Goal: Information Seeking & Learning: Check status

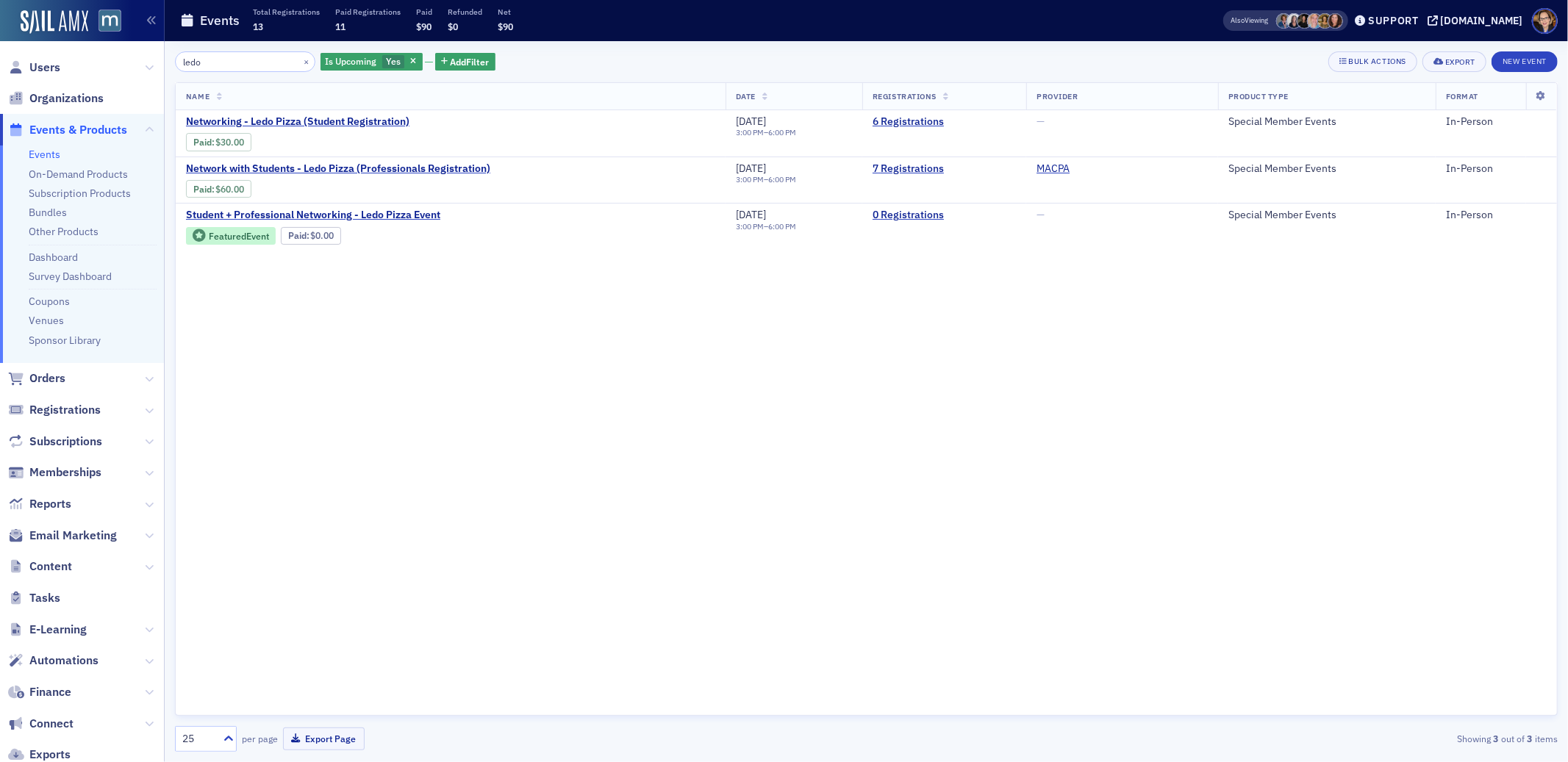
click at [57, 131] on span "Events & Products" at bounding box center [78, 130] width 98 height 16
click at [49, 373] on span "Orders" at bounding box center [47, 378] width 36 height 16
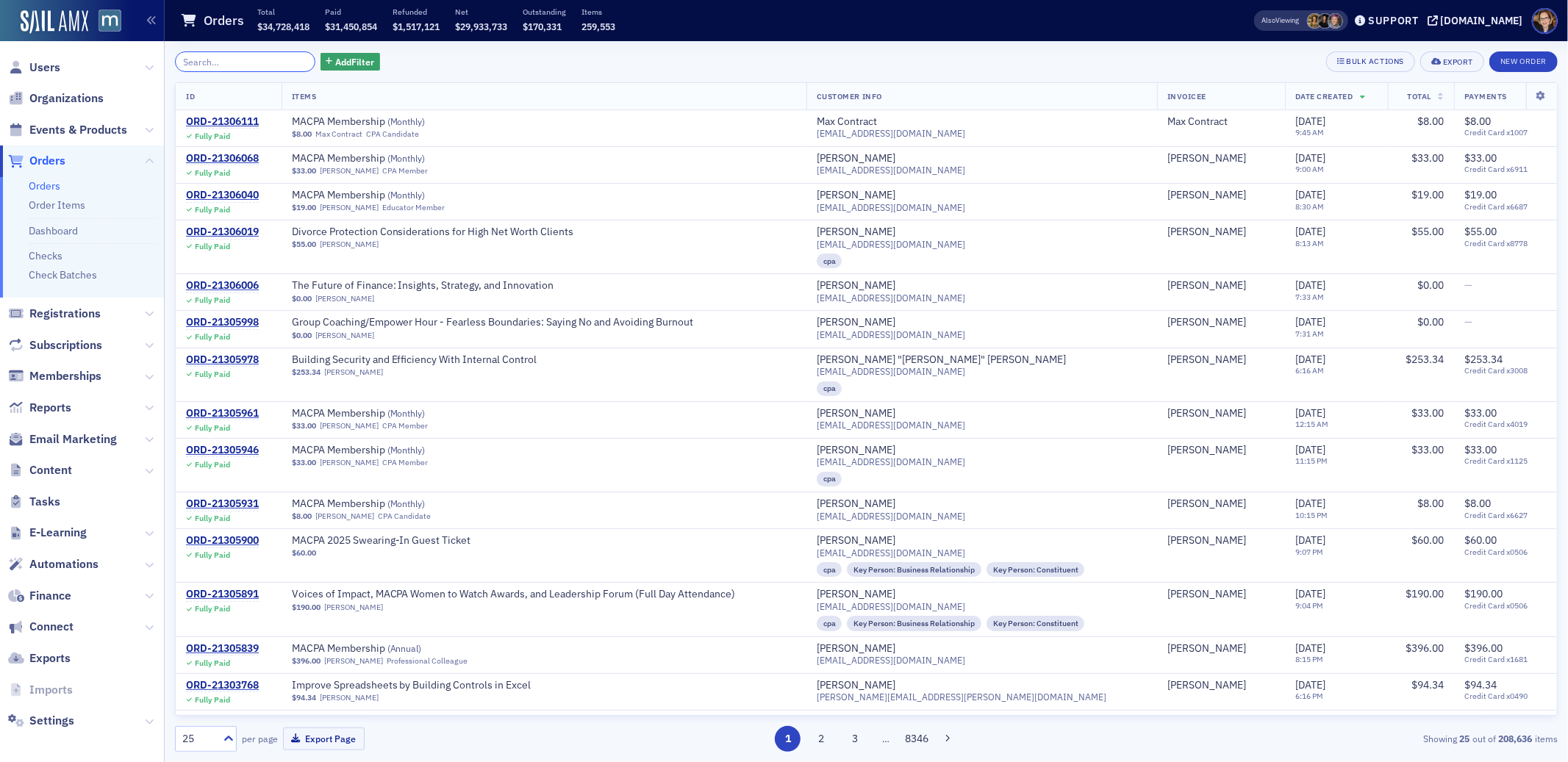
click at [235, 63] on input "search" at bounding box center [245, 61] width 140 height 20
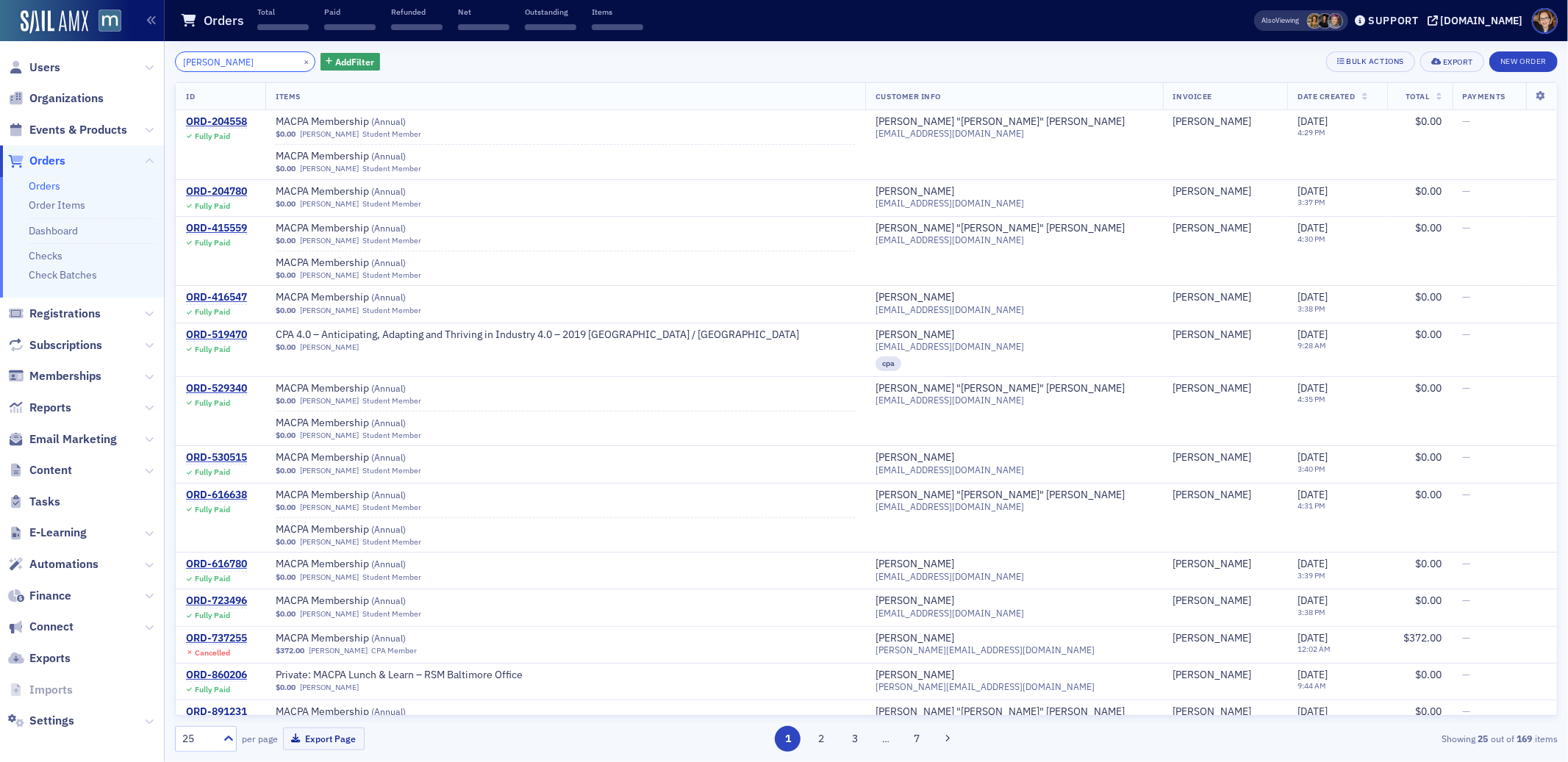
drag, startPoint x: 235, startPoint y: 62, endPoint x: 171, endPoint y: 62, distance: 64.0
click at [171, 62] on div "[PERSON_NAME] × Add Filter Bulk Actions Export New Order ID Items Customer Info…" at bounding box center [866, 401] width 1404 height 721
type input "[PERSON_NAME]"
click at [50, 310] on span "Registrations" at bounding box center [65, 314] width 71 height 16
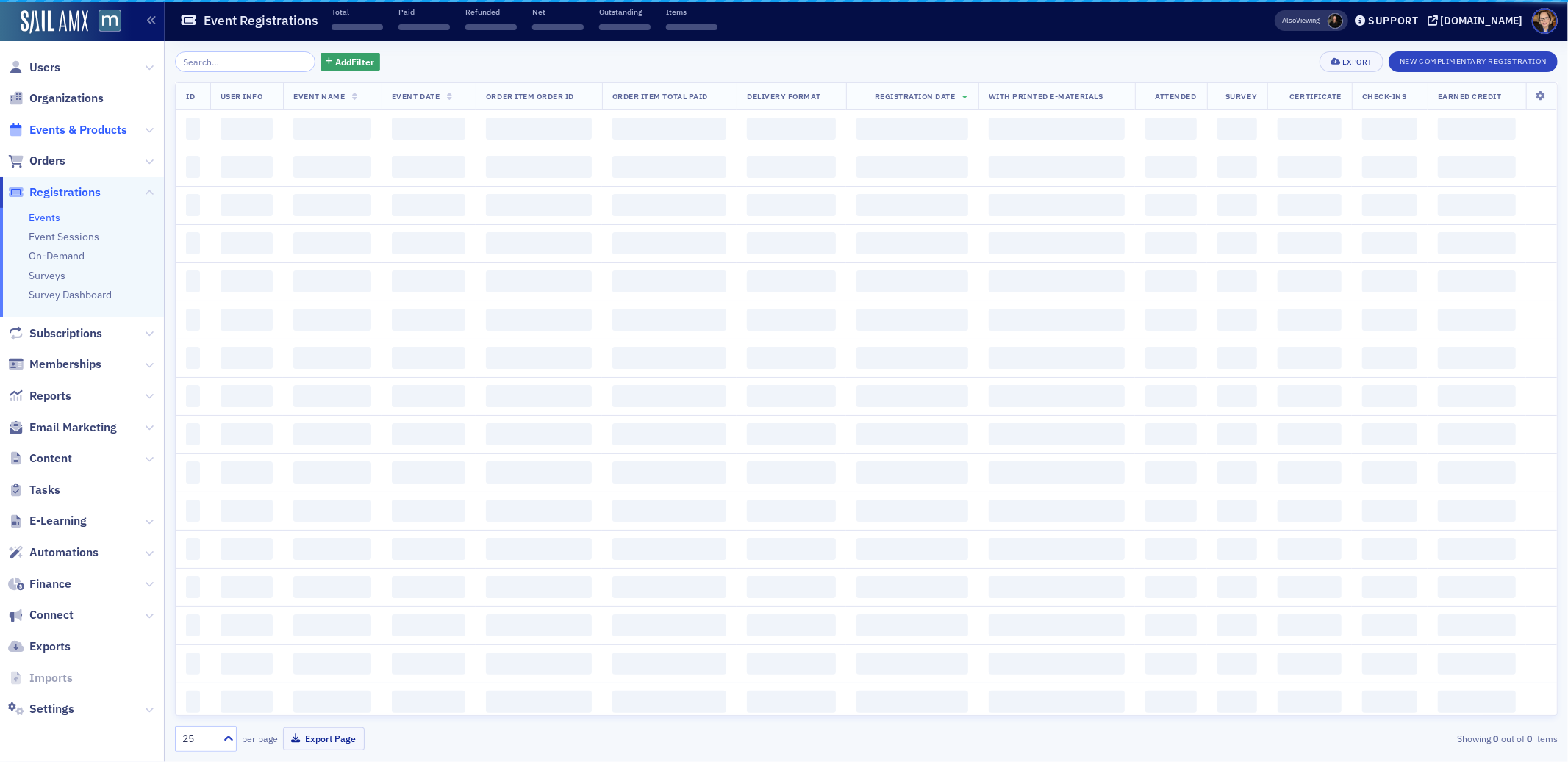
click at [65, 130] on span "Events & Products" at bounding box center [78, 130] width 98 height 16
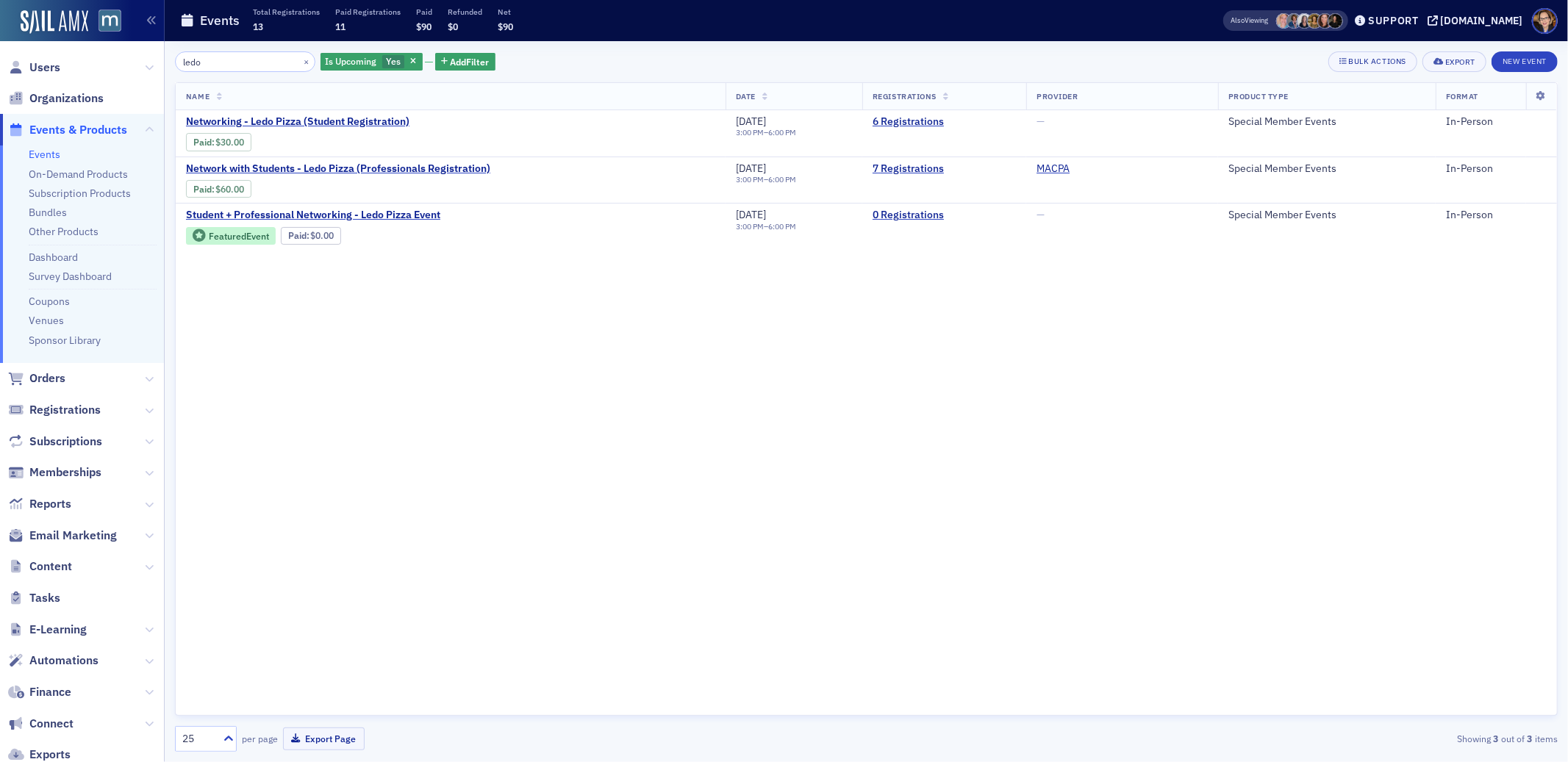
drag, startPoint x: 239, startPoint y: 64, endPoint x: 159, endPoint y: 62, distance: 80.0
click at [159, 62] on div "Users Organizations Events & Products Events On-Demand Products Subscription Pr…" at bounding box center [784, 381] width 1568 height 762
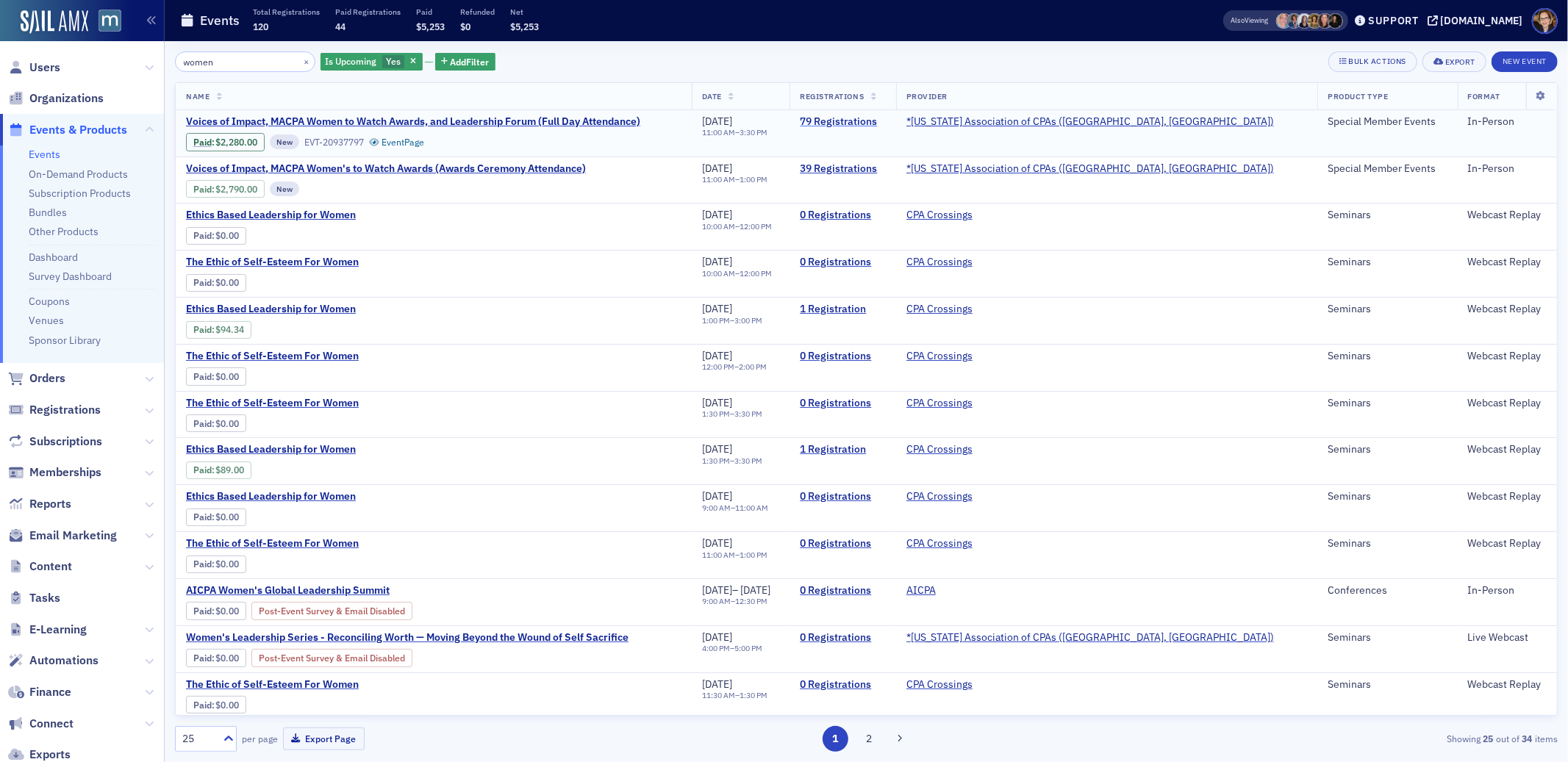
type input "women"
click at [886, 119] on link "79 Registrations" at bounding box center [843, 122] width 85 height 13
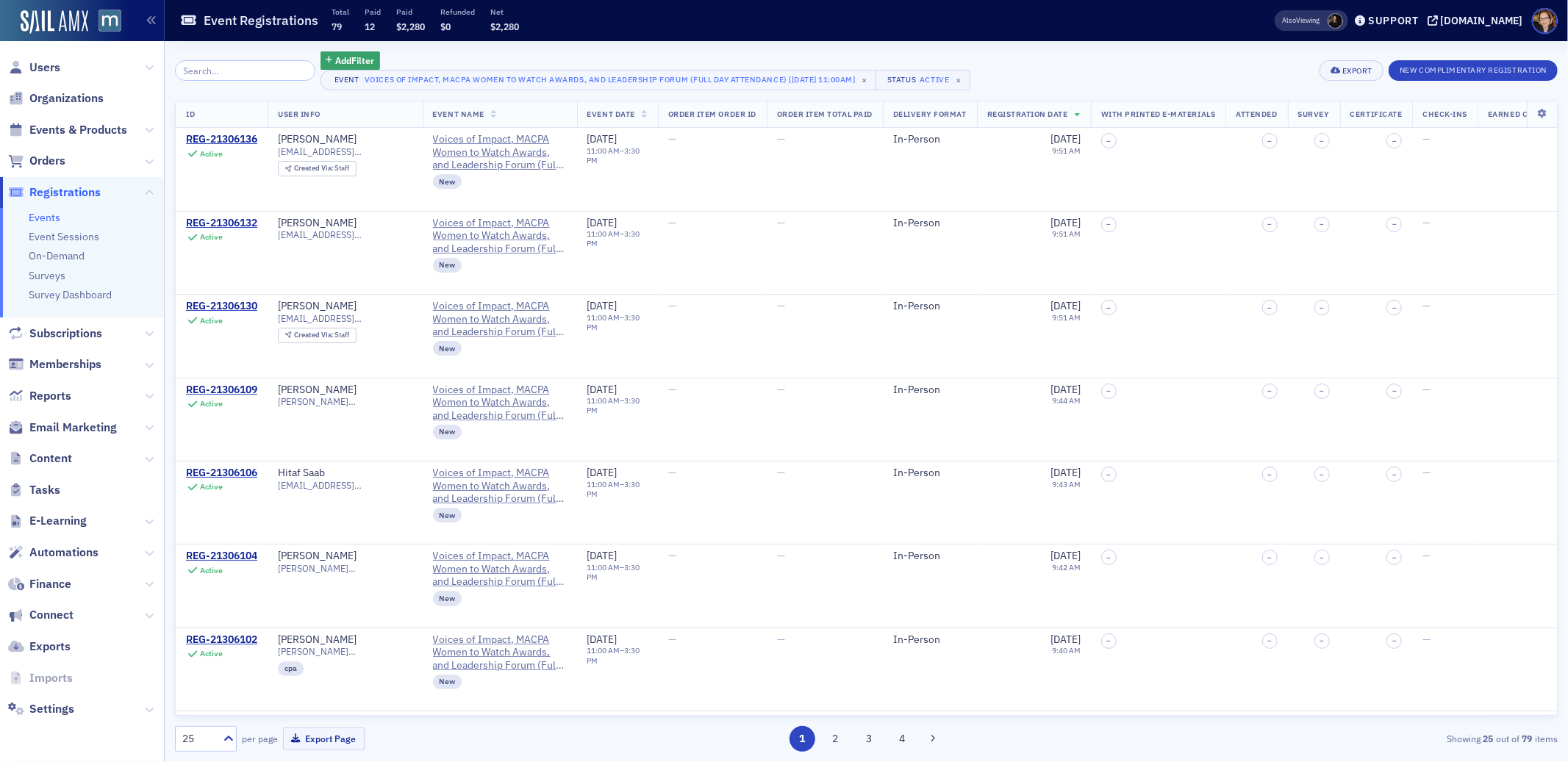
click at [219, 68] on input "search" at bounding box center [245, 70] width 140 height 20
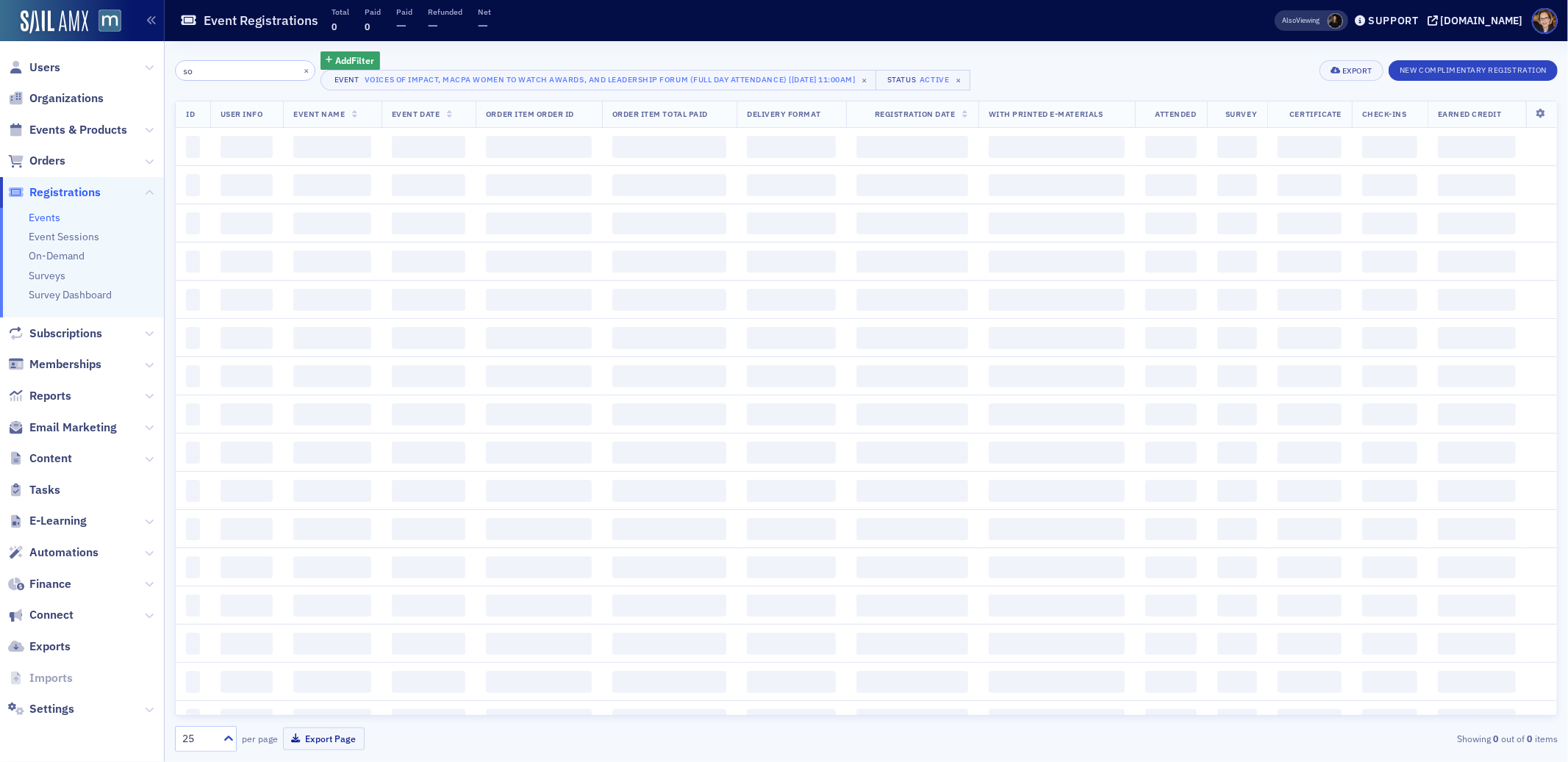
type input "s"
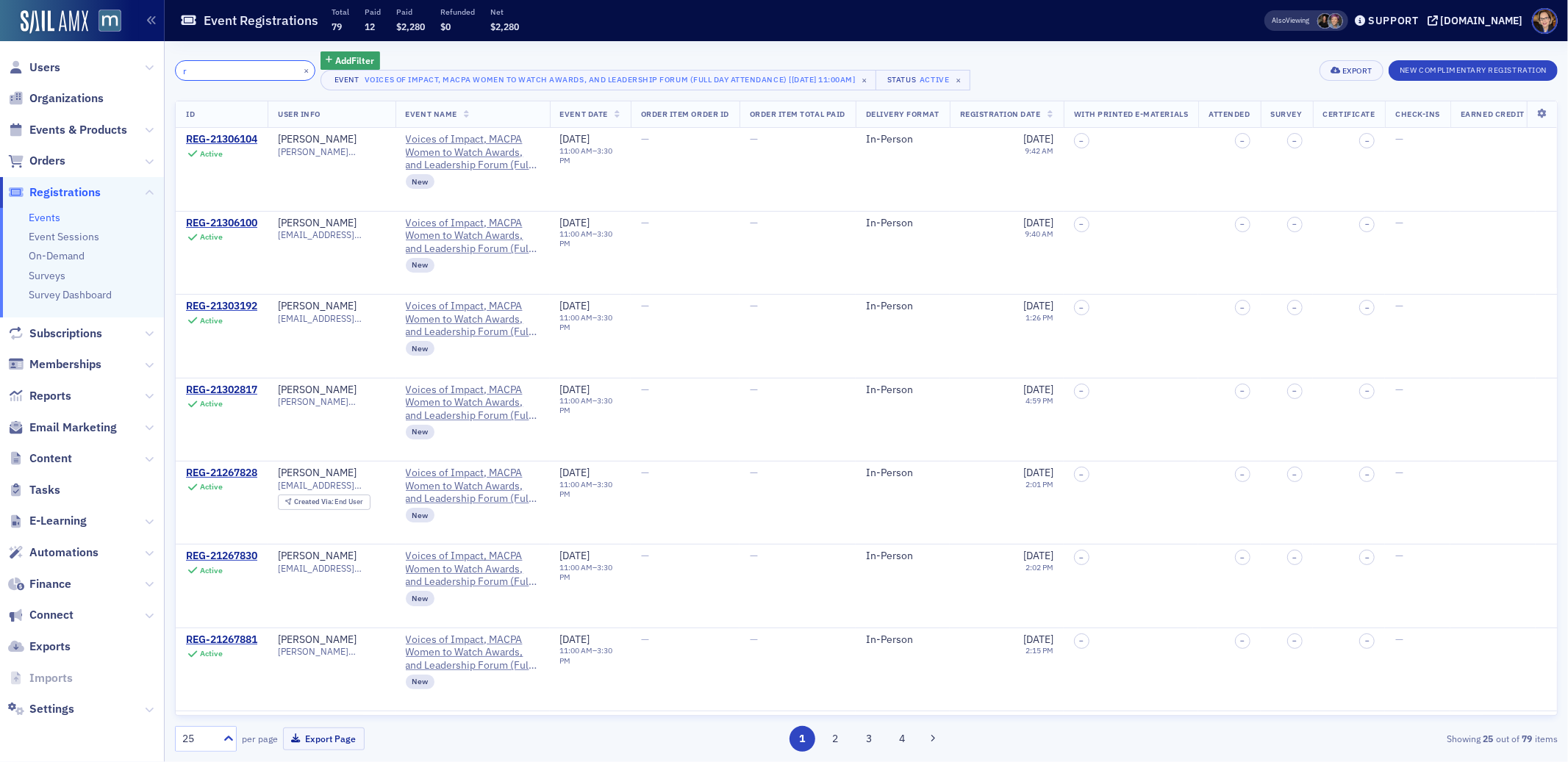
drag, startPoint x: 216, startPoint y: 74, endPoint x: 160, endPoint y: 66, distance: 56.6
click at [160, 66] on div "Users Organizations Events & Products Orders Registrations Events Event Session…" at bounding box center [784, 381] width 1568 height 762
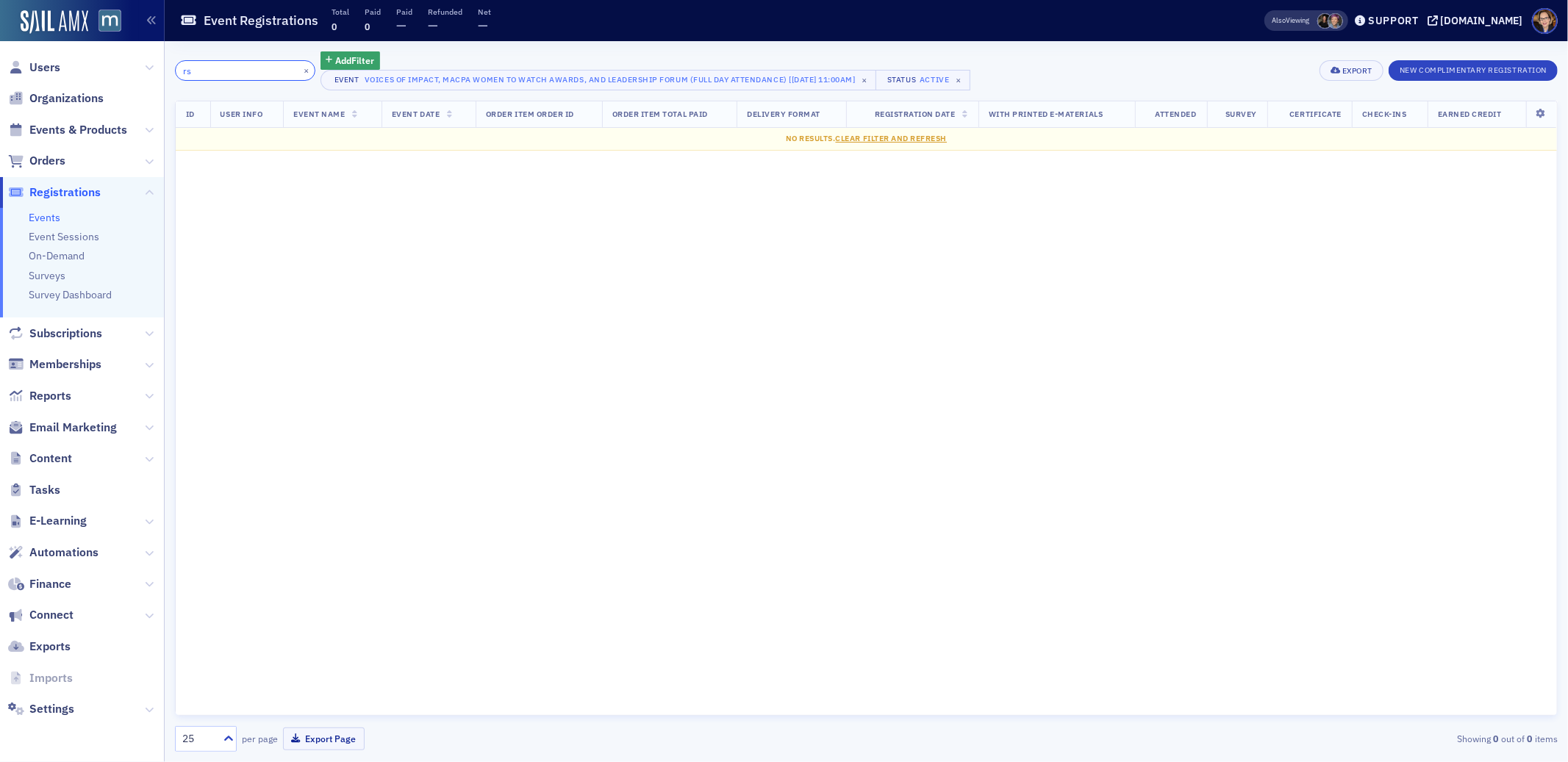
type input "r"
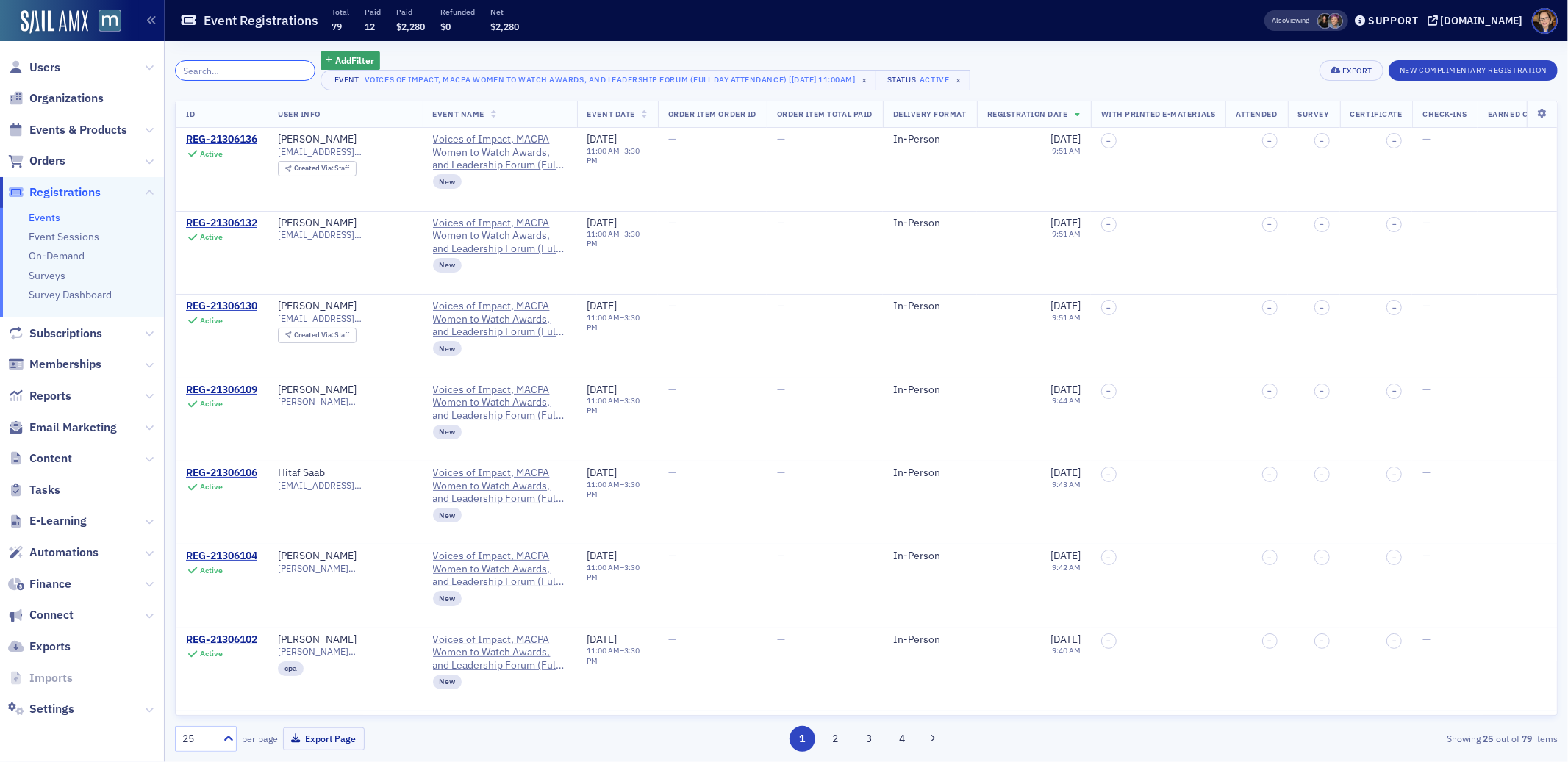
click at [220, 72] on input "search" at bounding box center [245, 70] width 140 height 20
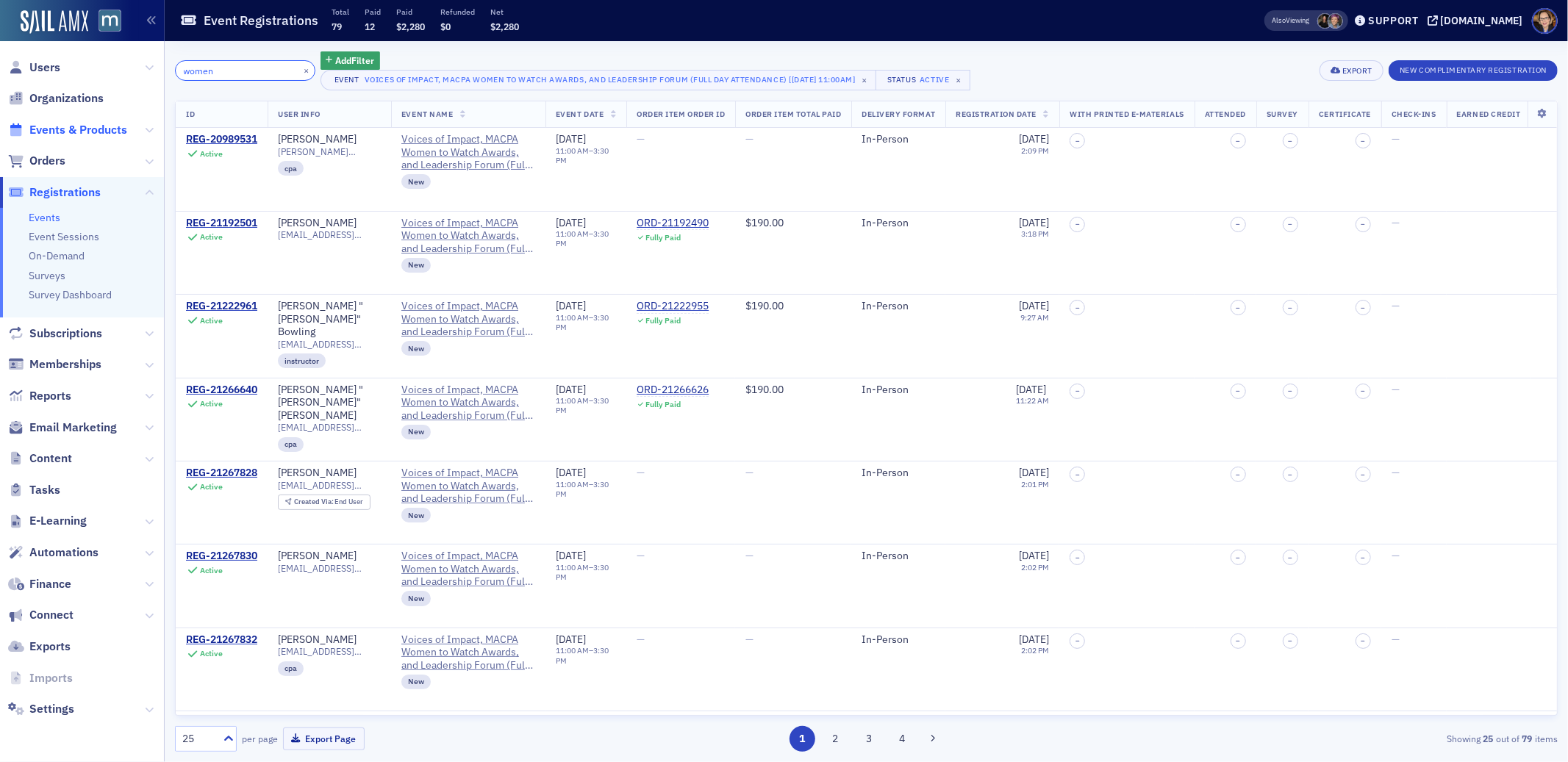
type input "women"
click at [63, 128] on span "Events & Products" at bounding box center [78, 130] width 98 height 16
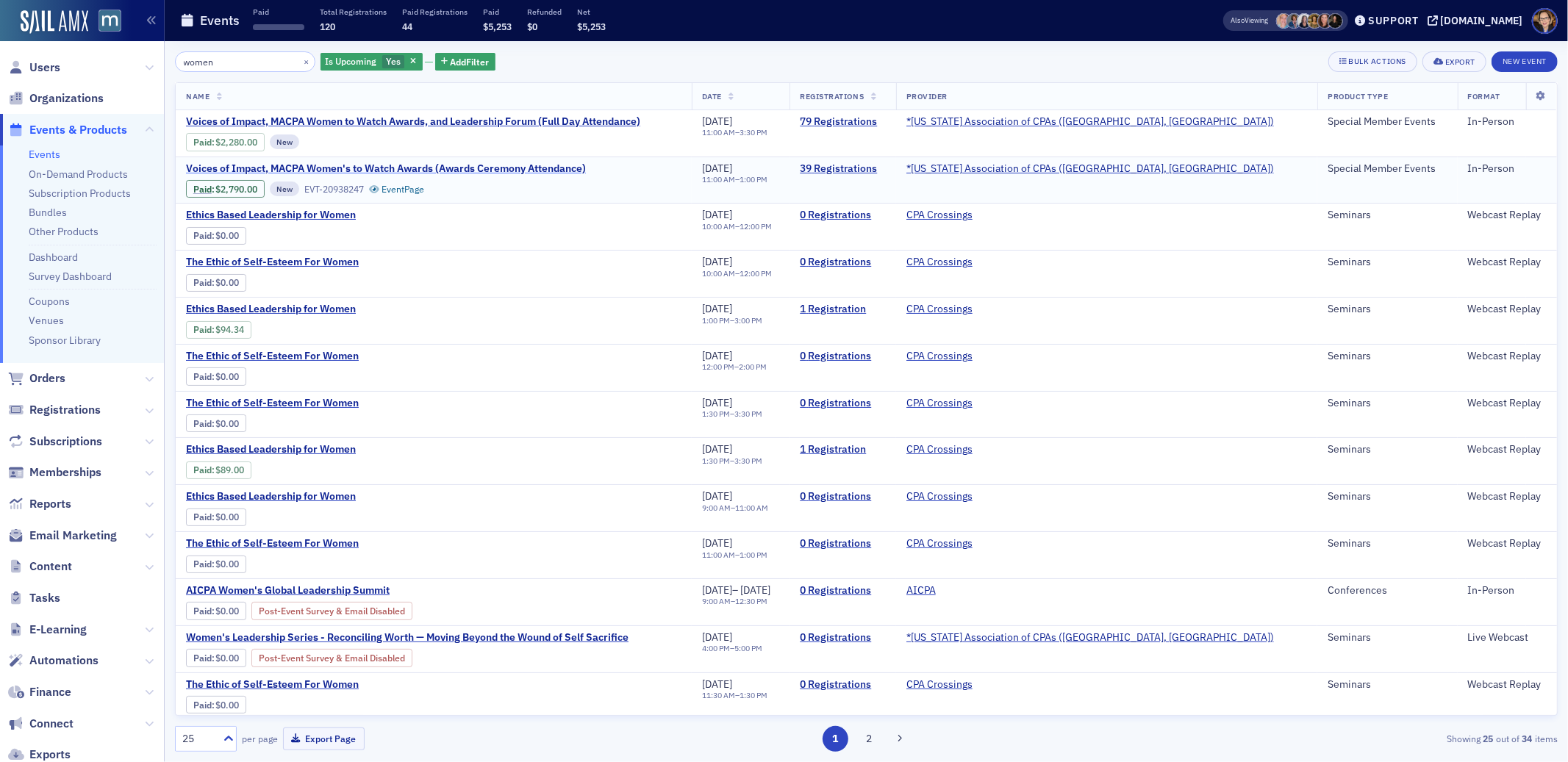
click at [522, 167] on span "Voices of Impact, MACPA Women's to Watch Awards (Awards Ceremony Attendance)" at bounding box center [386, 169] width 400 height 13
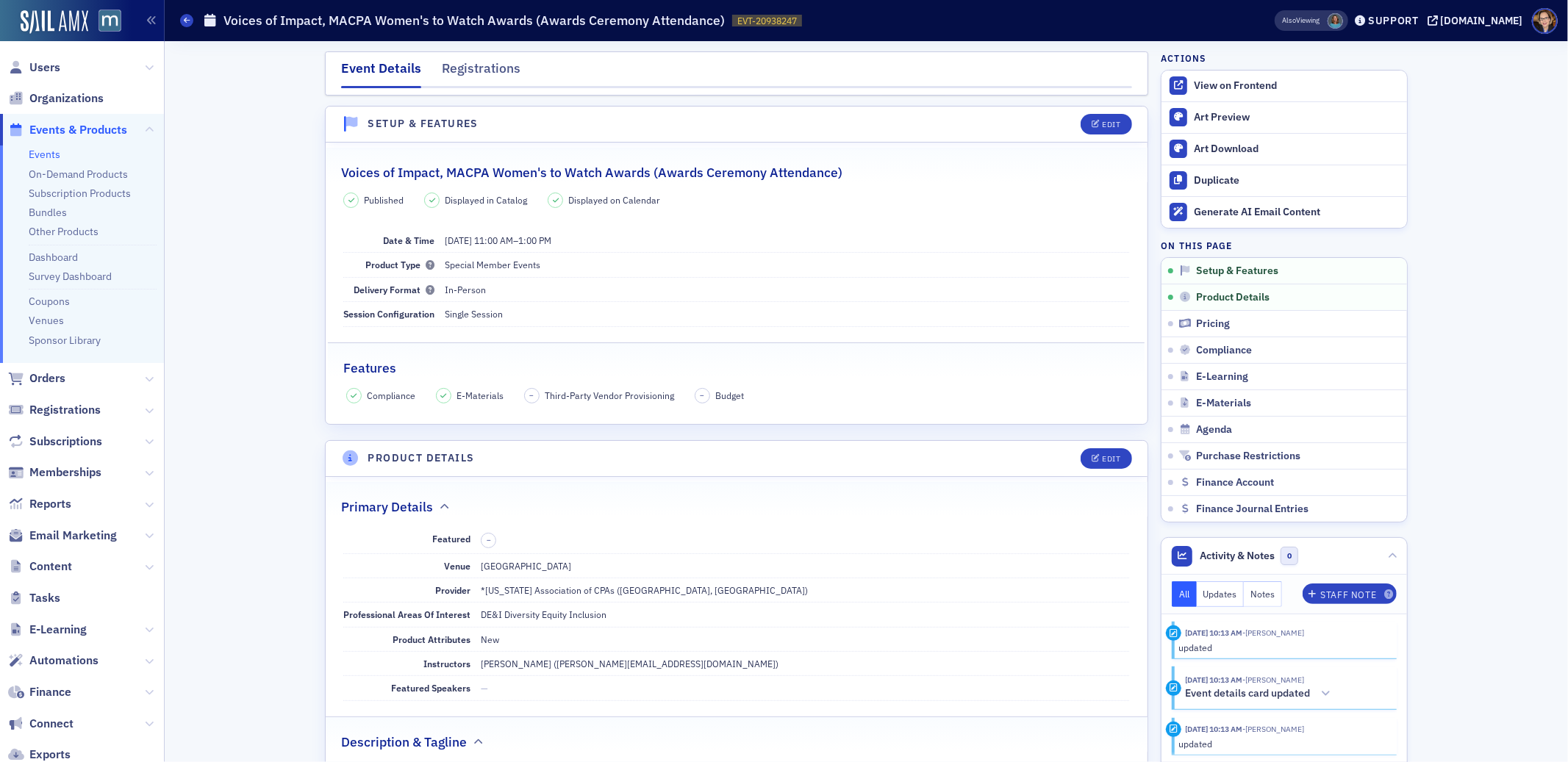
click at [480, 55] on div "Event Details Registrations" at bounding box center [736, 74] width 824 height 44
click at [480, 66] on div "Registrations" at bounding box center [481, 72] width 79 height 28
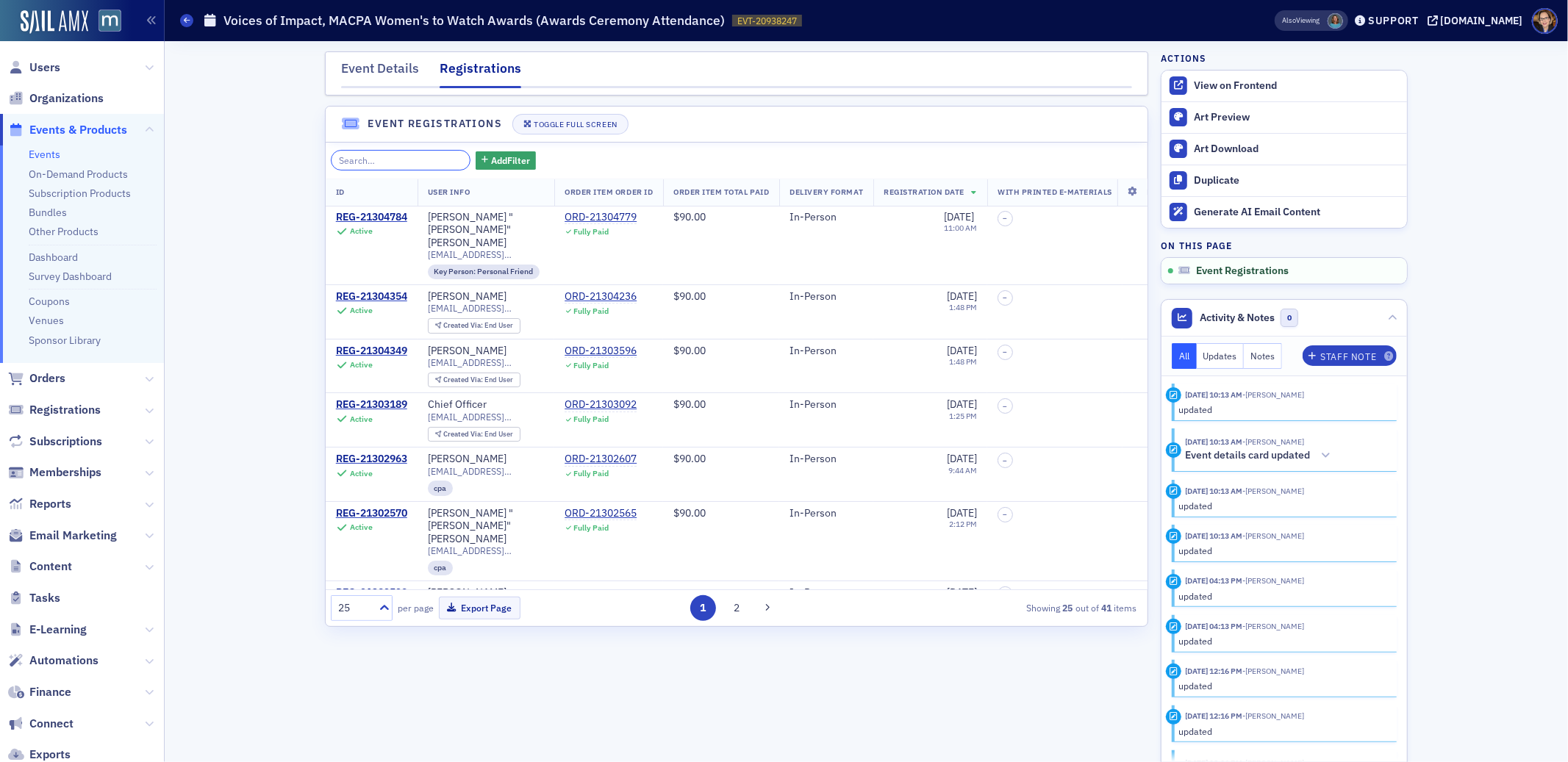
click at [399, 158] on input "search" at bounding box center [401, 160] width 140 height 20
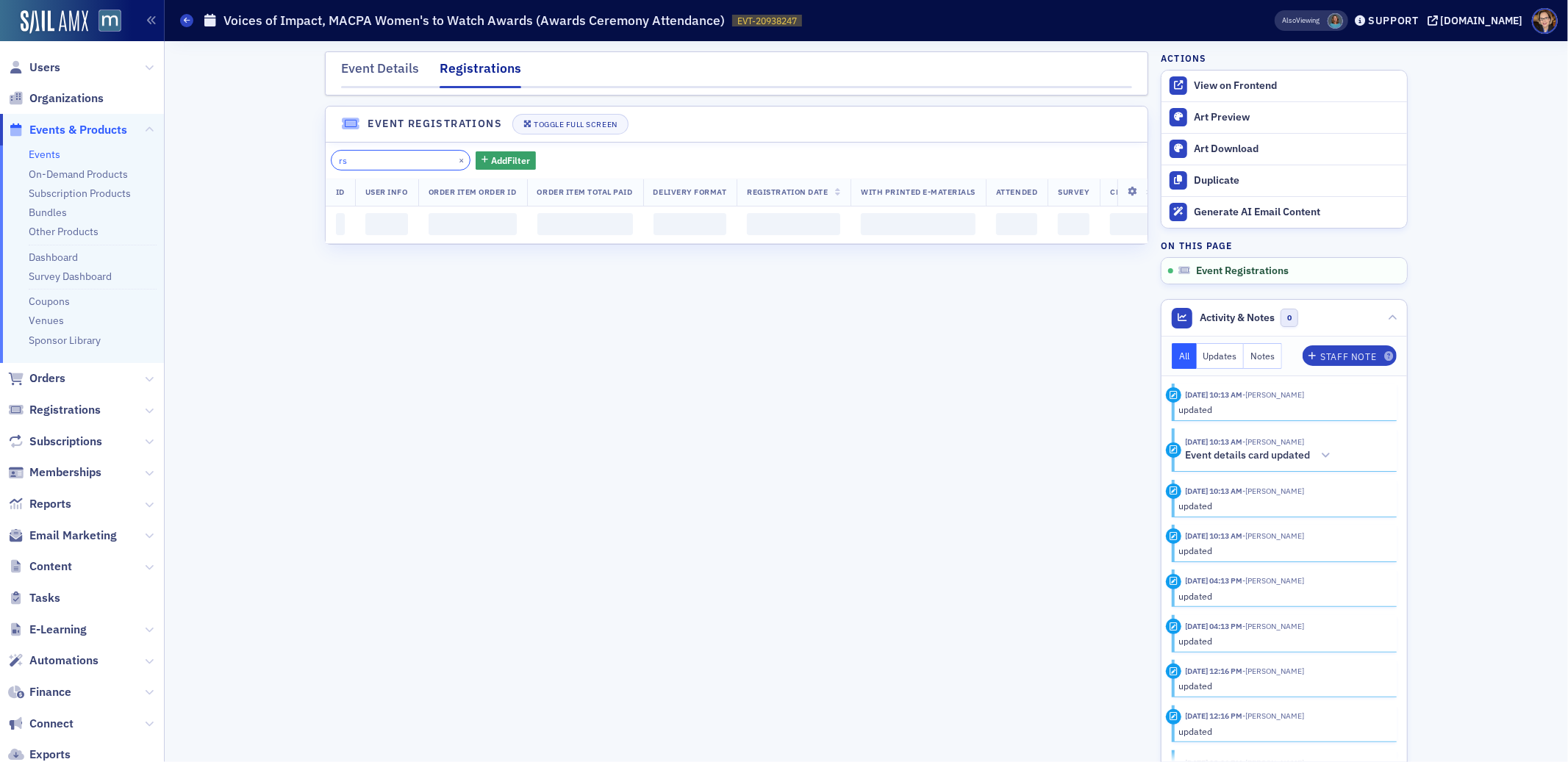
type input "r"
type input "s"
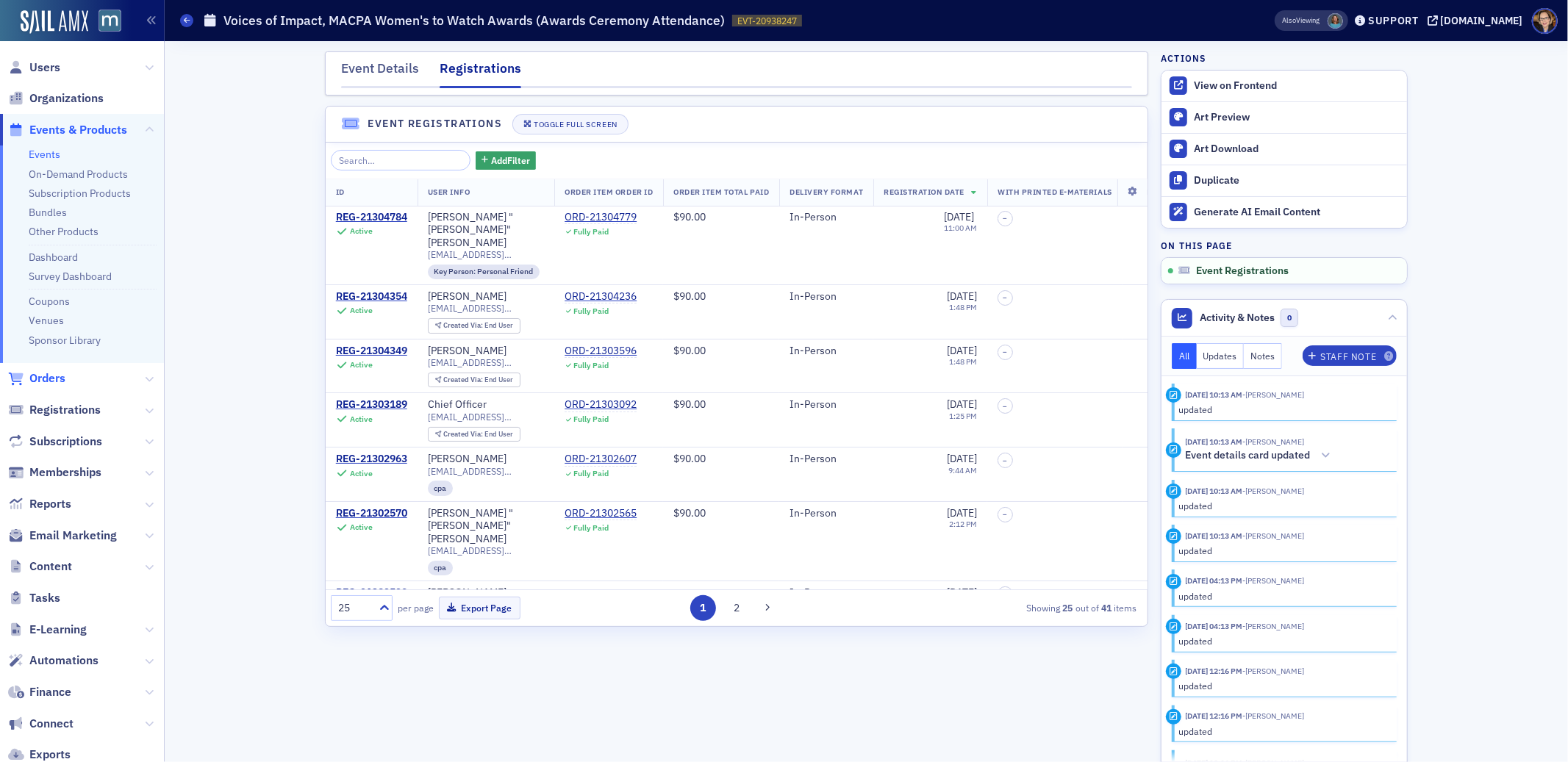
click at [59, 379] on span "Orders" at bounding box center [47, 378] width 36 height 16
